Goal: Information Seeking & Learning: Learn about a topic

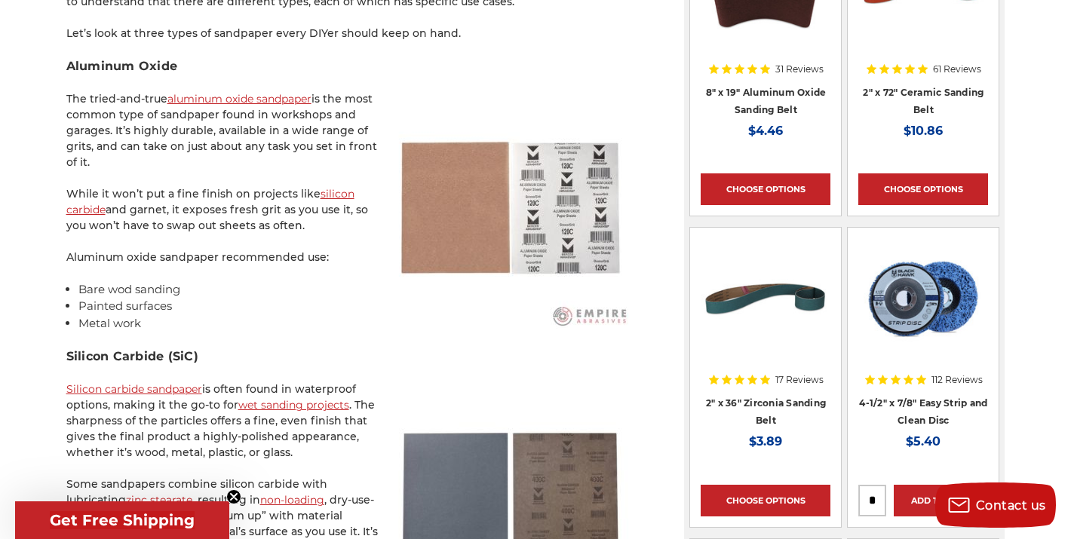
scroll to position [1136, 0]
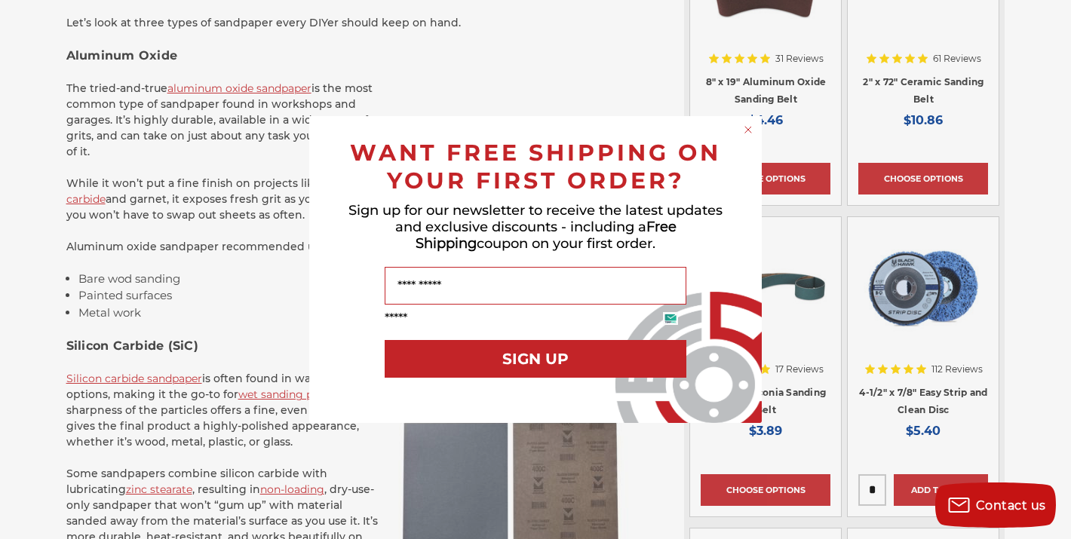
click at [746, 132] on circle "Close dialog" at bounding box center [748, 130] width 14 height 14
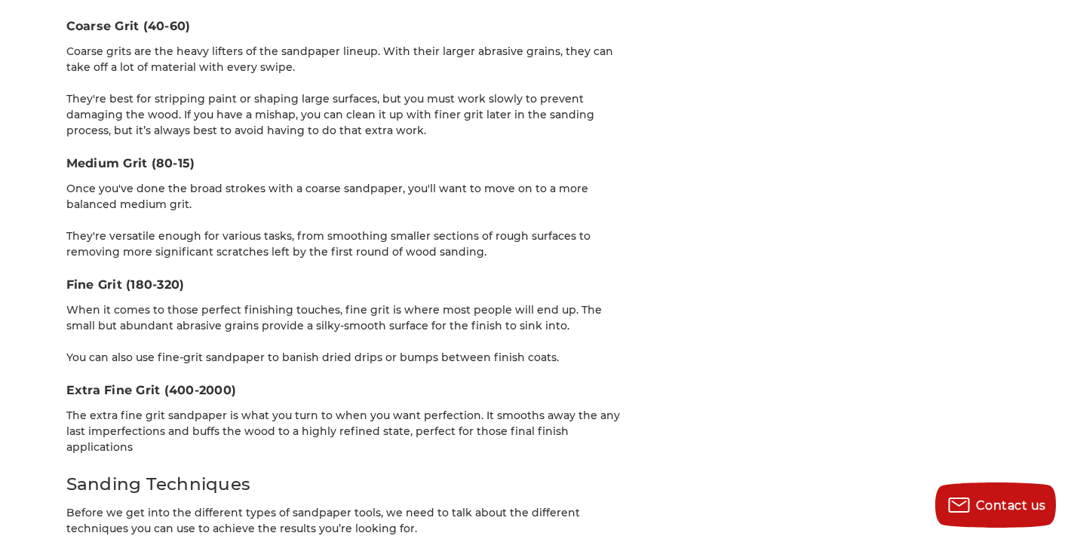
scroll to position [2322, 0]
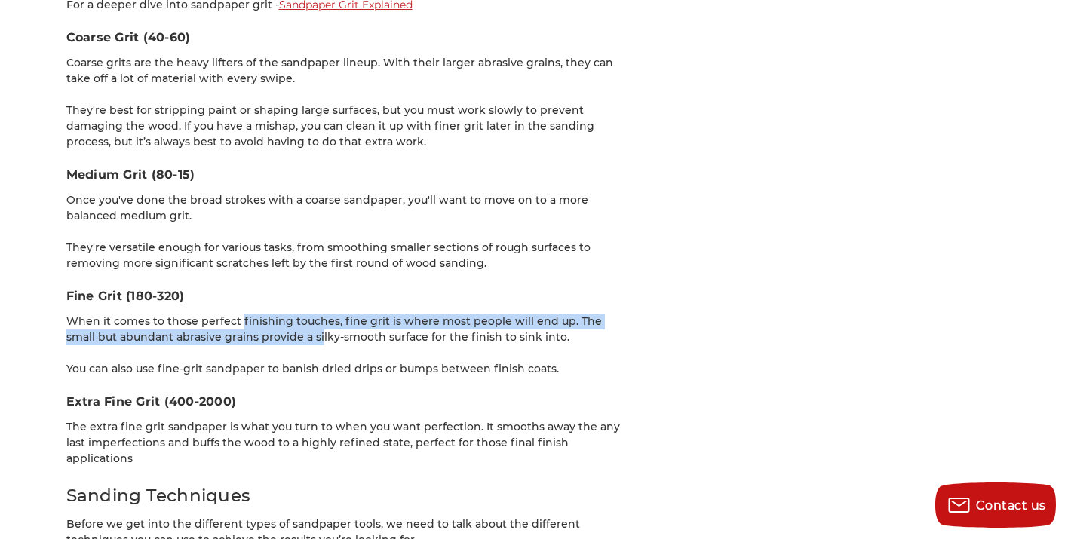
drag, startPoint x: 238, startPoint y: 259, endPoint x: 286, endPoint y: 277, distance: 51.6
click at [286, 314] on p "When it comes to those perfect finishing touches, fine grit is where most peopl…" at bounding box center [349, 330] width 566 height 32
drag, startPoint x: 286, startPoint y: 277, endPoint x: 236, endPoint y: 258, distance: 53.2
click at [236, 314] on p "When it comes to those perfect finishing touches, fine grit is where most peopl…" at bounding box center [349, 330] width 566 height 32
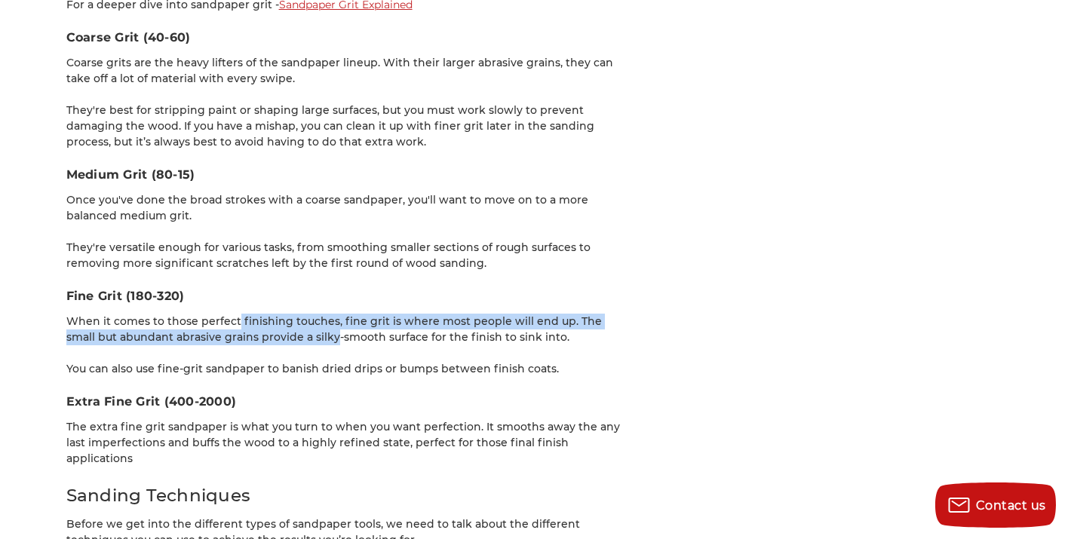
click at [236, 314] on p "When it comes to those perfect finishing touches, fine grit is where most peopl…" at bounding box center [349, 330] width 566 height 32
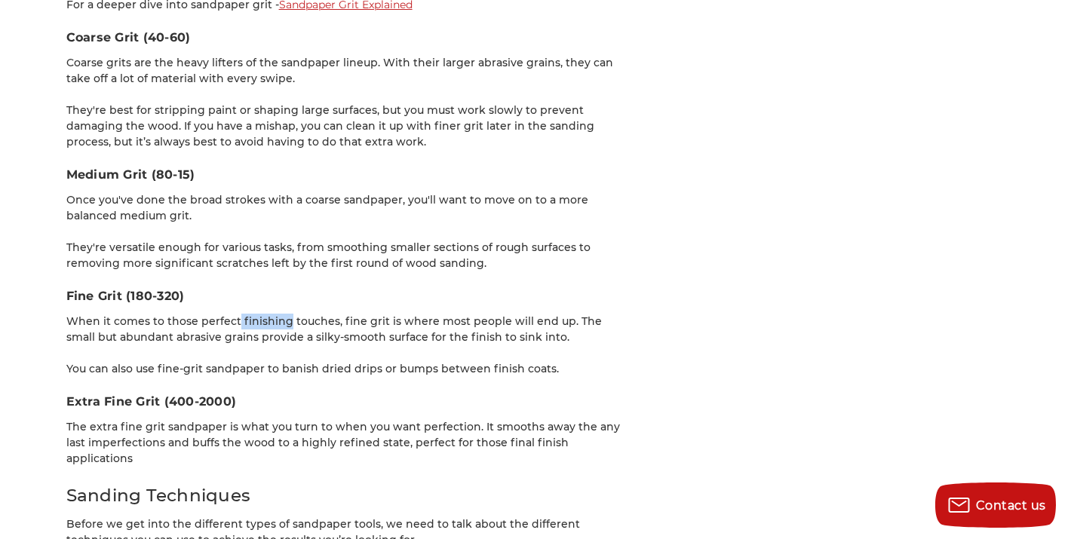
drag, startPoint x: 236, startPoint y: 258, endPoint x: 281, endPoint y: 268, distance: 46.5
click at [281, 314] on p "When it comes to those perfect finishing touches, fine grit is where most peopl…" at bounding box center [349, 330] width 566 height 32
drag, startPoint x: 281, startPoint y: 270, endPoint x: 272, endPoint y: 258, distance: 15.1
click at [272, 314] on p "When it comes to those perfect finishing touches, fine grit is where most peopl…" at bounding box center [349, 330] width 566 height 32
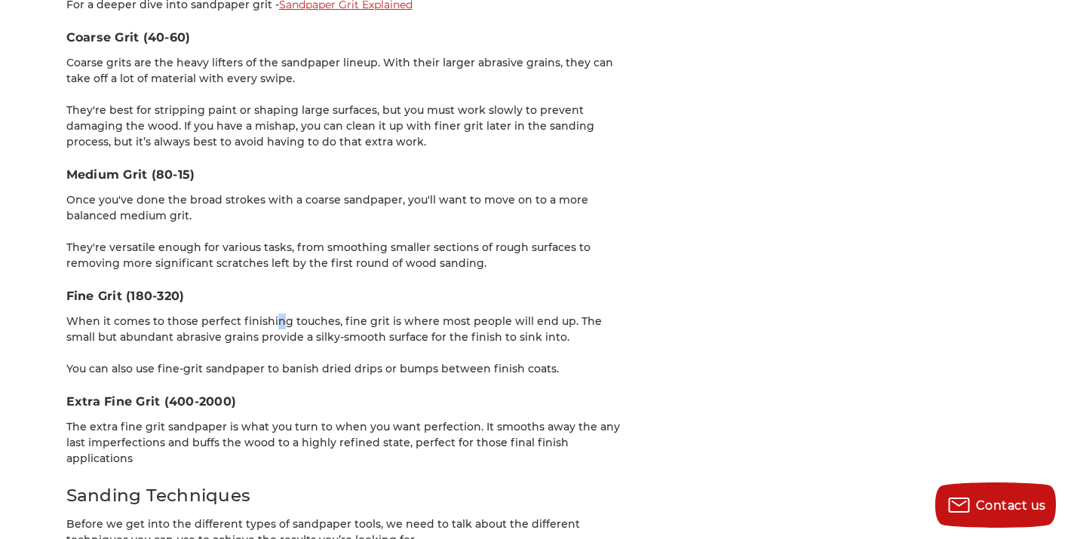
click at [272, 314] on p "When it comes to those perfect finishing touches, fine grit is where most peopl…" at bounding box center [349, 330] width 566 height 32
drag, startPoint x: 272, startPoint y: 258, endPoint x: 387, endPoint y: 268, distance: 115.1
click at [387, 314] on p "When it comes to those perfect finishing touches, fine grit is where most peopl…" at bounding box center [349, 330] width 566 height 32
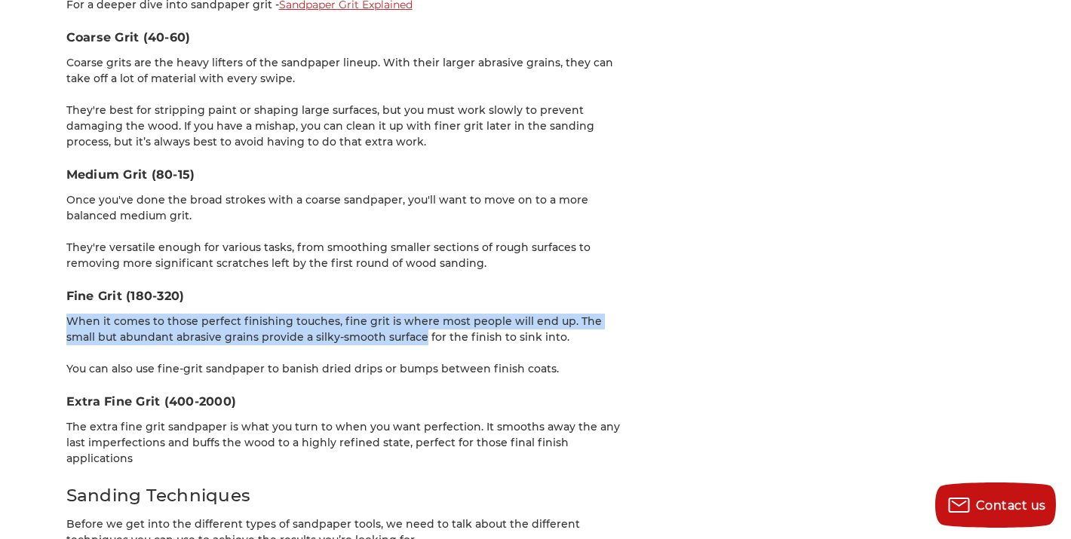
drag, startPoint x: 387, startPoint y: 272, endPoint x: 195, endPoint y: 251, distance: 193.5
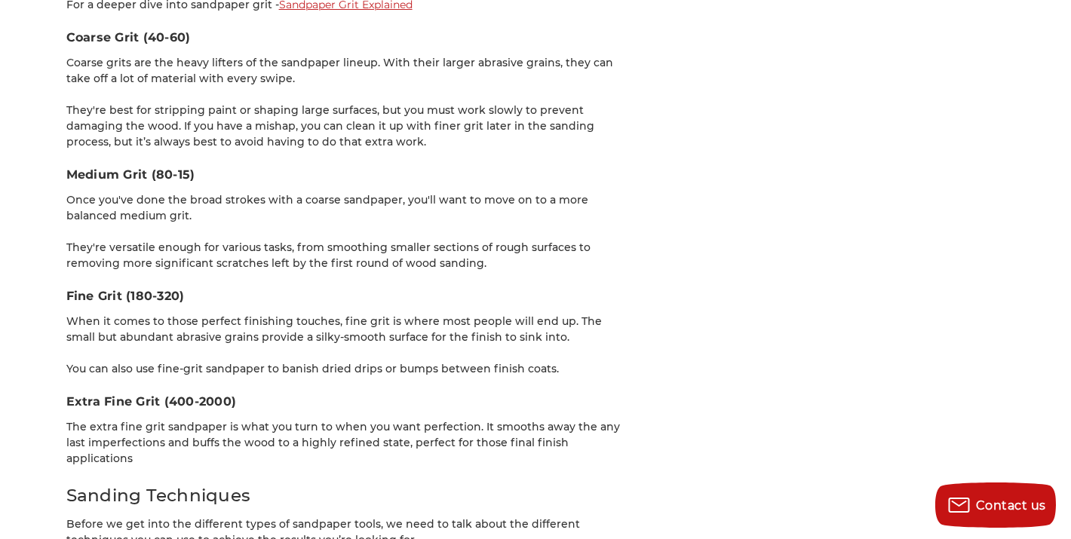
click at [196, 314] on p "When it comes to those perfect finishing touches, fine grit is where most peopl…" at bounding box center [349, 330] width 566 height 32
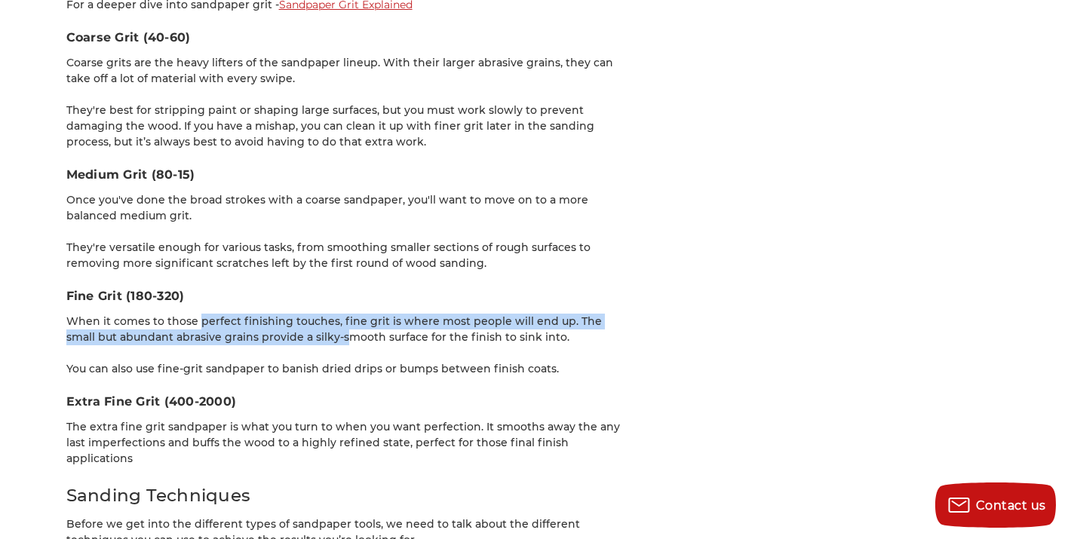
drag, startPoint x: 196, startPoint y: 257, endPoint x: 313, endPoint y: 281, distance: 119.4
click at [313, 314] on p "When it comes to those perfect finishing touches, fine grit is where most peopl…" at bounding box center [349, 330] width 566 height 32
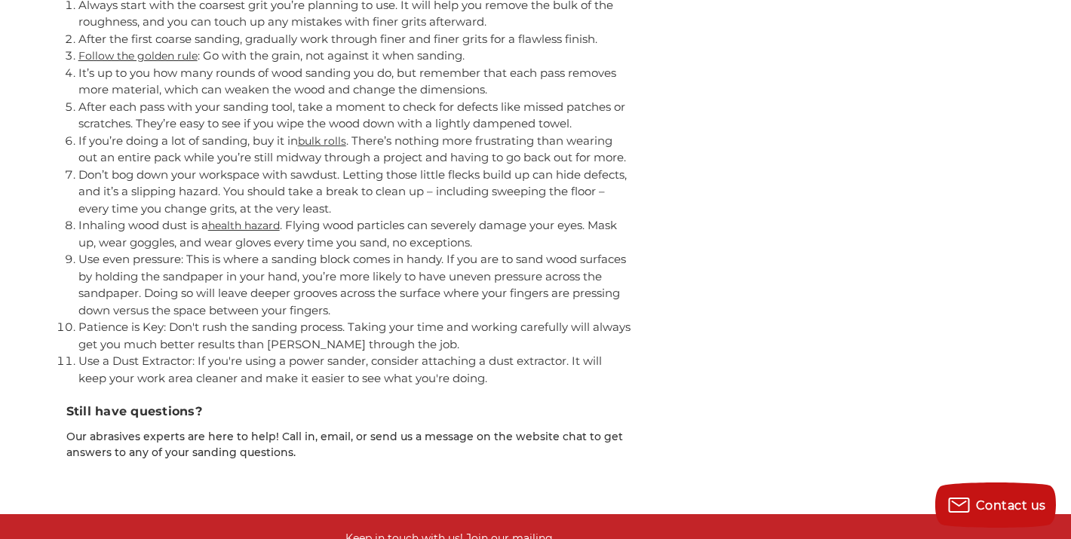
scroll to position [5142, 0]
